Goal: Information Seeking & Learning: Check status

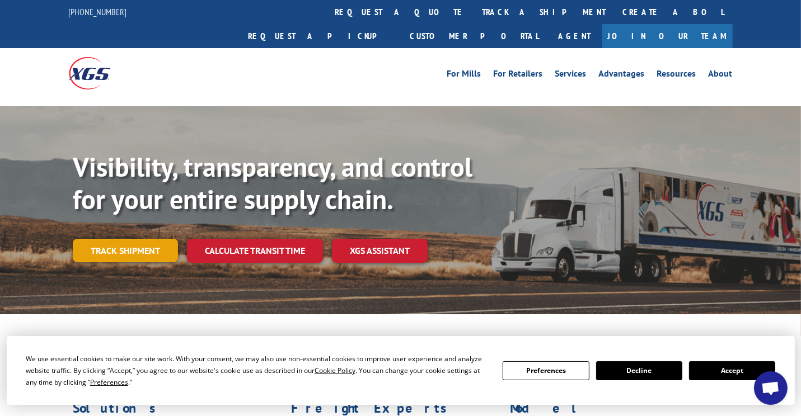
click at [140, 239] on link "Track shipment" at bounding box center [125, 250] width 105 height 23
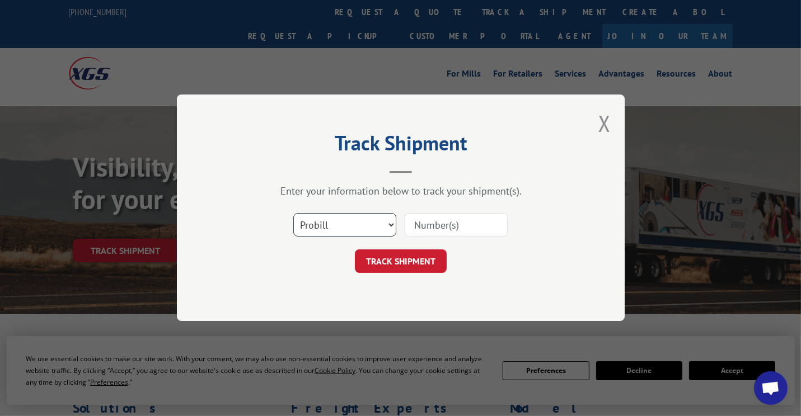
click at [390, 226] on select "Select category... Probill BOL PO" at bounding box center [344, 225] width 103 height 23
select select "bol"
click at [293, 214] on select "Select category... Probill BOL PO" at bounding box center [344, 225] width 103 height 23
click at [473, 228] on input at bounding box center [455, 225] width 103 height 23
type input "5140328"
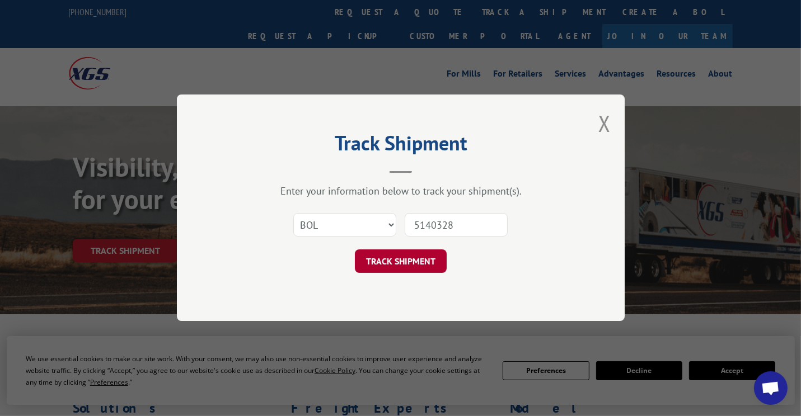
click at [402, 263] on button "TRACK SHIPMENT" at bounding box center [401, 261] width 92 height 23
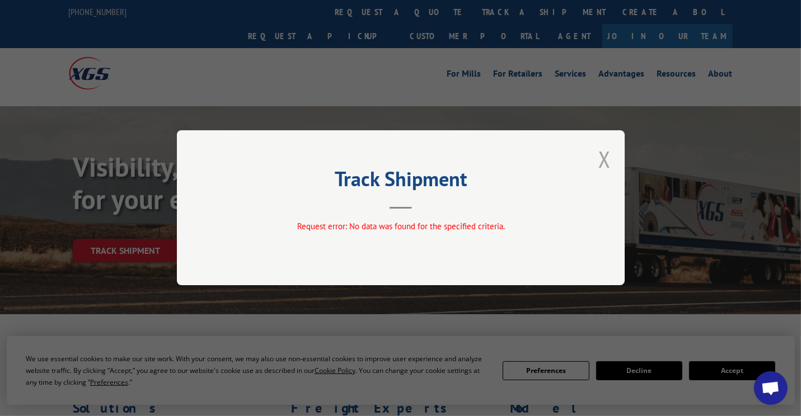
click at [606, 163] on button "Close modal" at bounding box center [604, 159] width 12 height 30
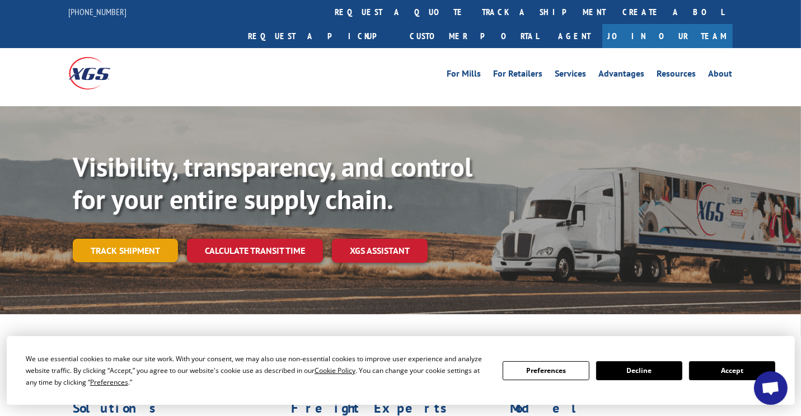
click at [158, 239] on link "Track shipment" at bounding box center [125, 250] width 105 height 23
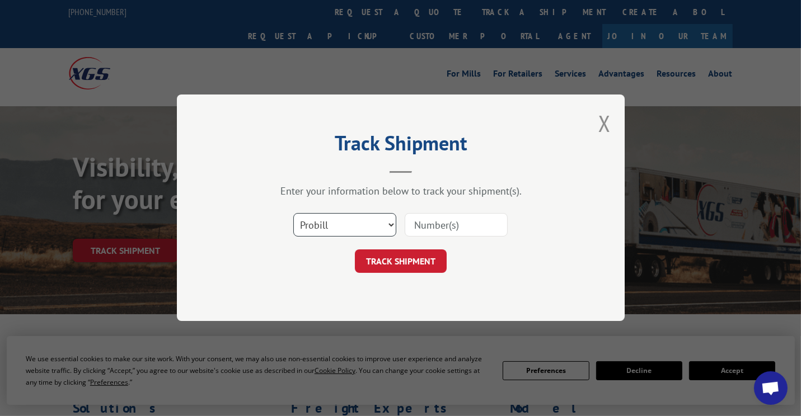
click at [390, 222] on select "Select category... Probill BOL PO" at bounding box center [344, 225] width 103 height 23
select select "bol"
click at [293, 214] on select "Select category... Probill BOL PO" at bounding box center [344, 225] width 103 height 23
click at [449, 220] on input at bounding box center [455, 225] width 103 height 23
type input "5140328"
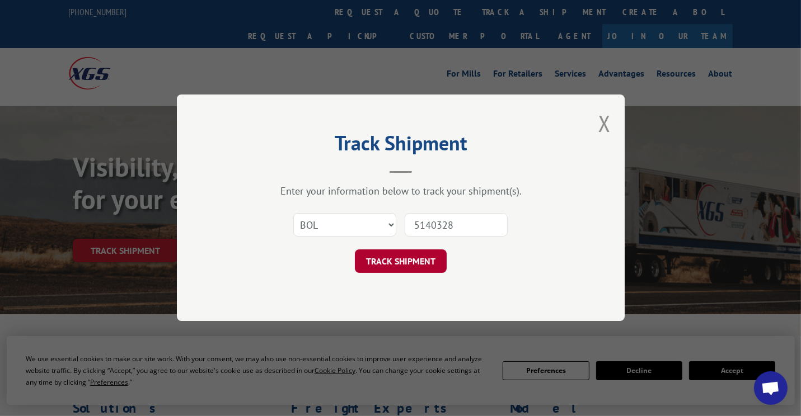
click at [407, 257] on button "TRACK SHIPMENT" at bounding box center [401, 261] width 92 height 23
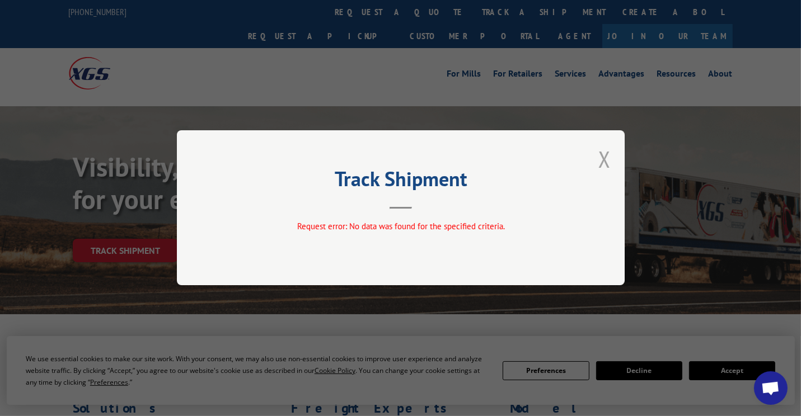
click at [601, 157] on button "Close modal" at bounding box center [604, 159] width 12 height 30
